Goal: Subscribe to service/newsletter

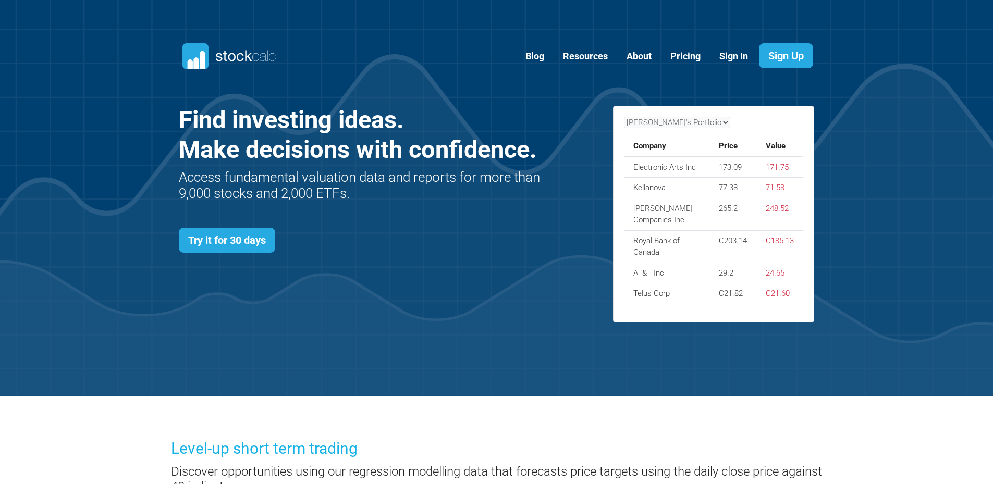
scroll to position [453, 667]
click at [788, 53] on link "Sign Up" at bounding box center [786, 55] width 54 height 25
click at [236, 234] on link "Try it for 30 days" at bounding box center [227, 240] width 96 height 25
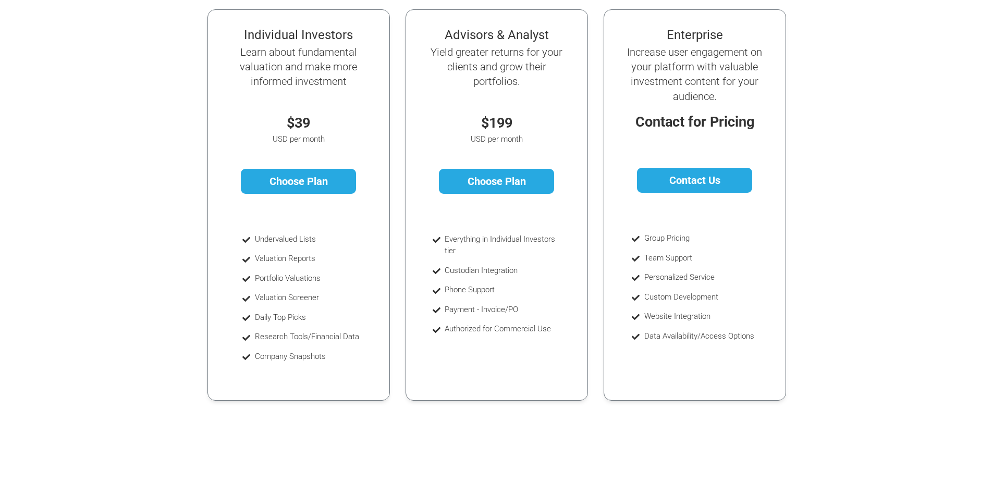
scroll to position [179, 0]
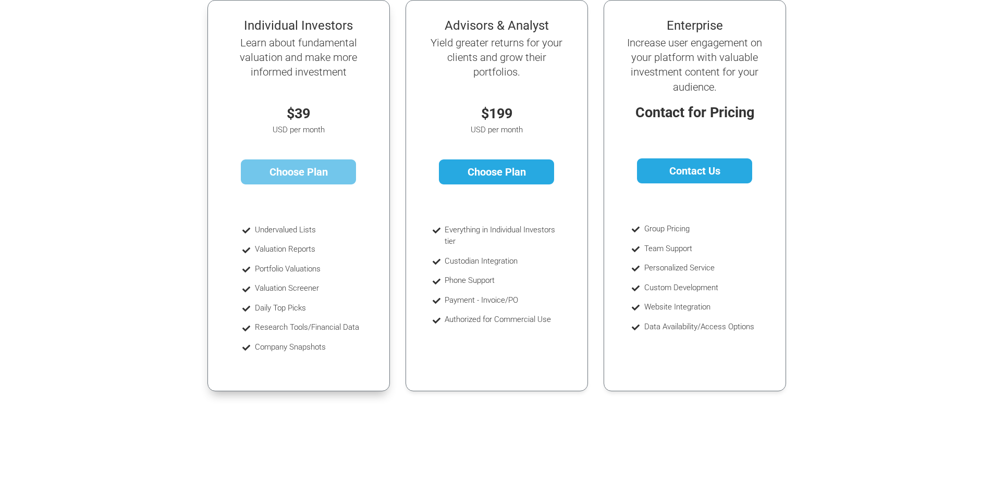
click at [295, 173] on link "Choose Plan" at bounding box center [298, 171] width 115 height 25
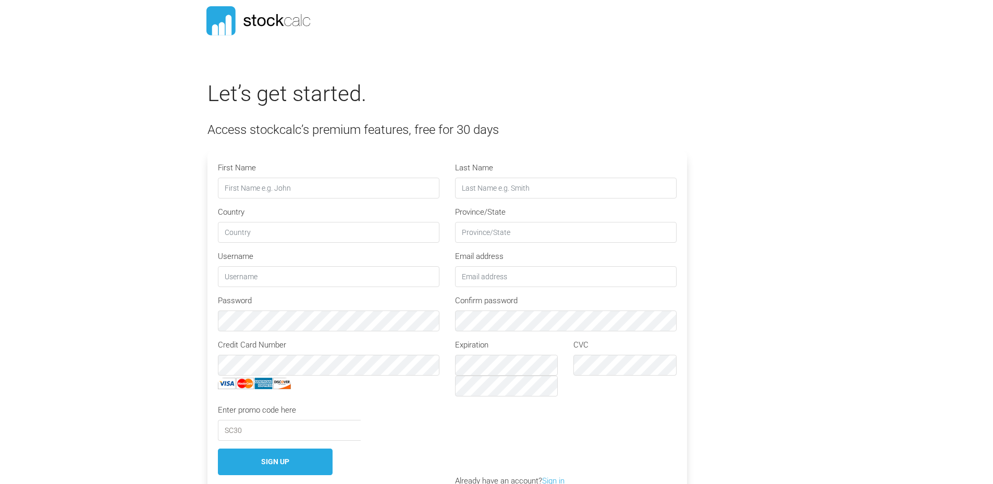
type input "STOCKCALC30"
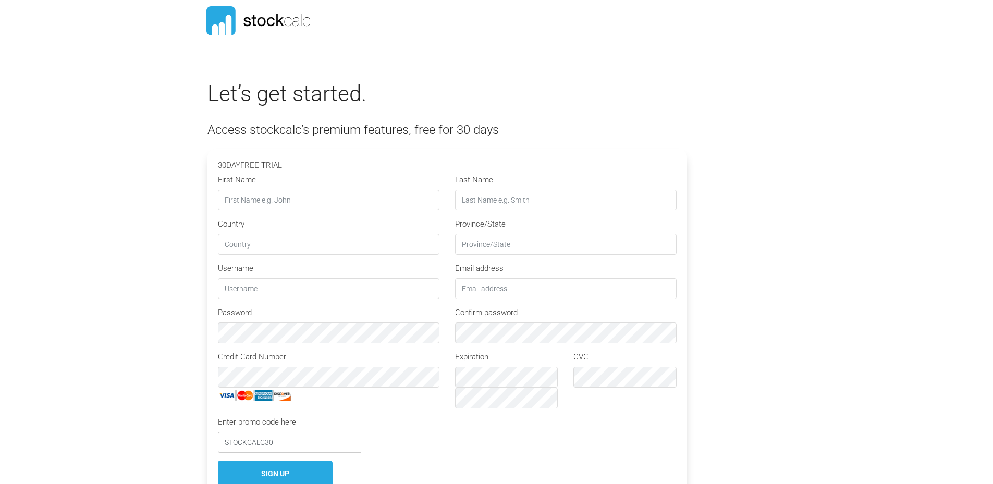
click at [260, 446] on input "STOCKCALC30" at bounding box center [289, 442] width 143 height 21
drag, startPoint x: 275, startPoint y: 439, endPoint x: 310, endPoint y: 439, distance: 34.4
click at [280, 439] on input "STOCKCALC30" at bounding box center [289, 442] width 143 height 21
click at [248, 204] on input "First Name" at bounding box center [328, 200] width 221 height 21
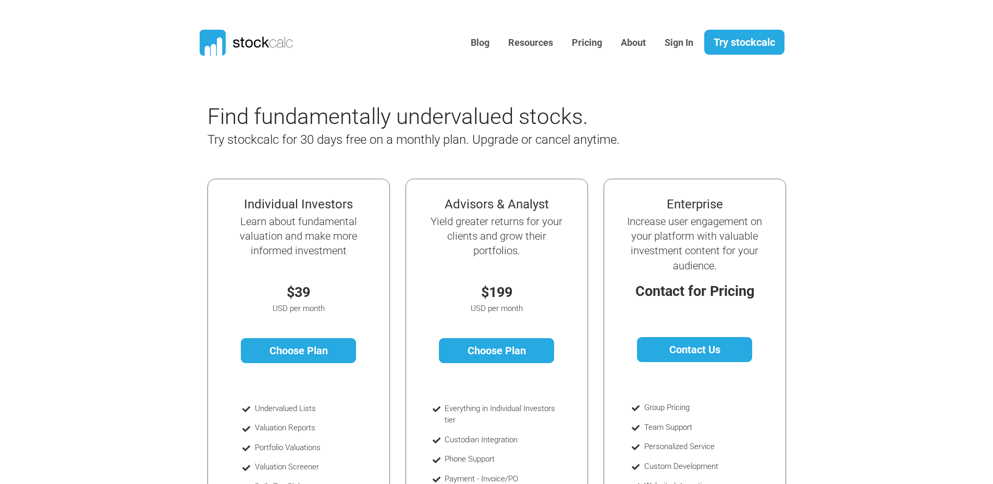
scroll to position [179, 0]
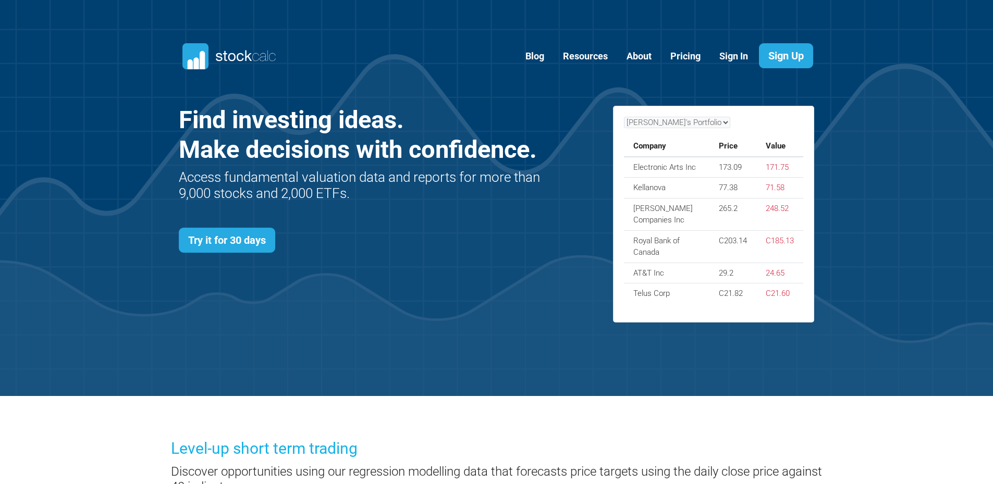
scroll to position [453, 667]
